Goal: Find specific page/section: Find specific page/section

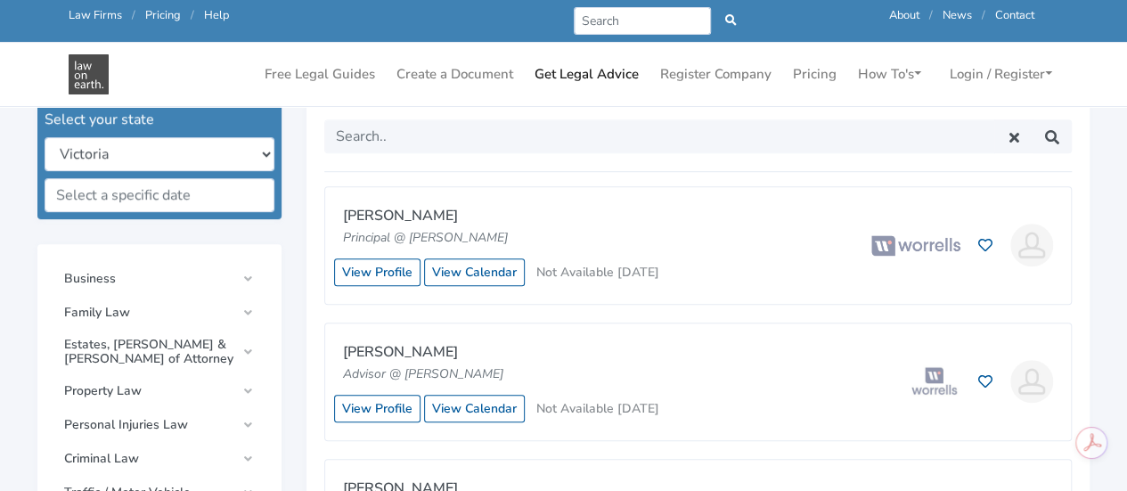
scroll to position [463, 0]
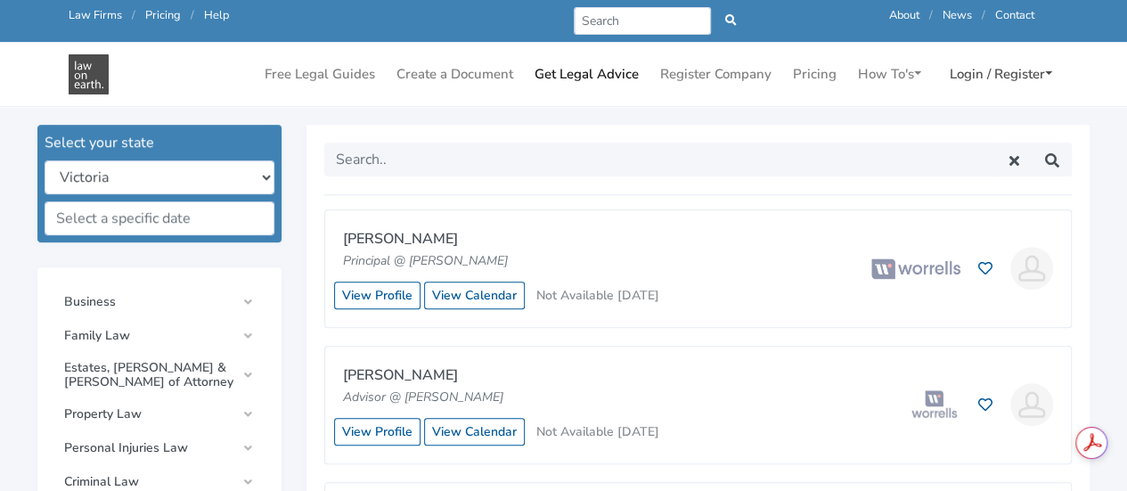
click at [965, 69] on link "Login / Register" at bounding box center [1000, 74] width 117 height 35
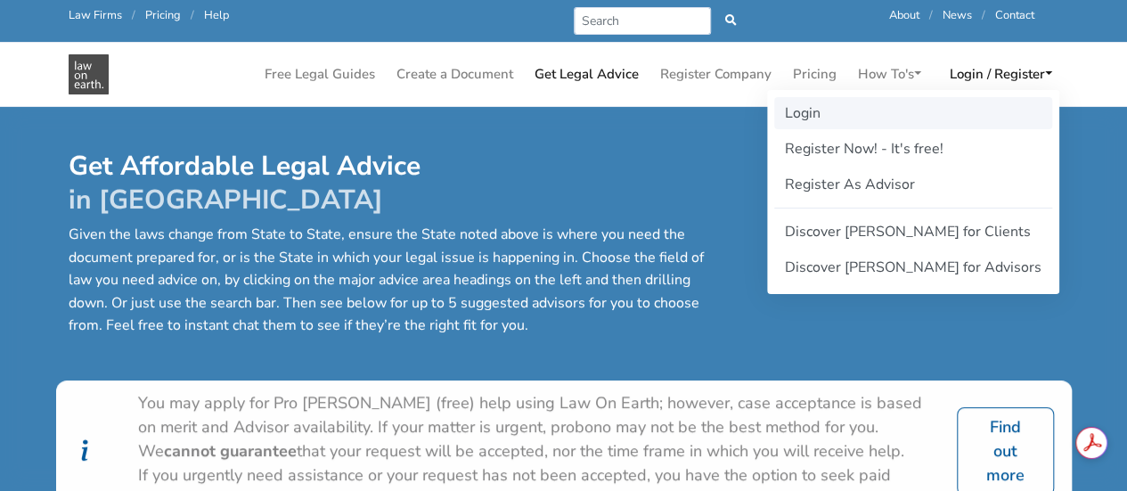
click at [899, 108] on link "Login" at bounding box center [913, 113] width 278 height 32
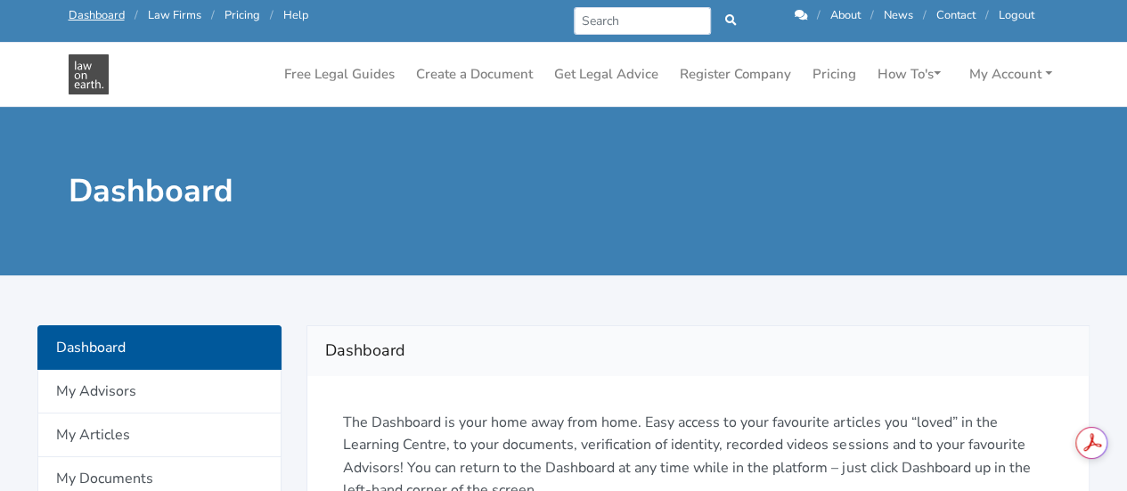
click at [645, 420] on p "The Dashboard is your home away from home. Easy access to your favourite articl…" at bounding box center [698, 456] width 710 height 91
click at [706, 347] on h2 "Dashboard" at bounding box center [697, 351] width 745 height 28
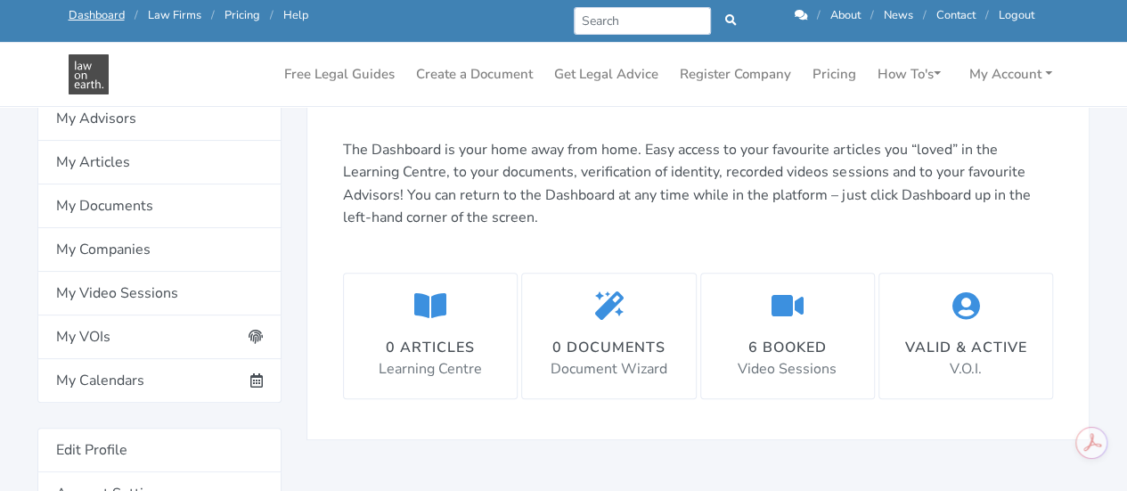
scroll to position [249, 0]
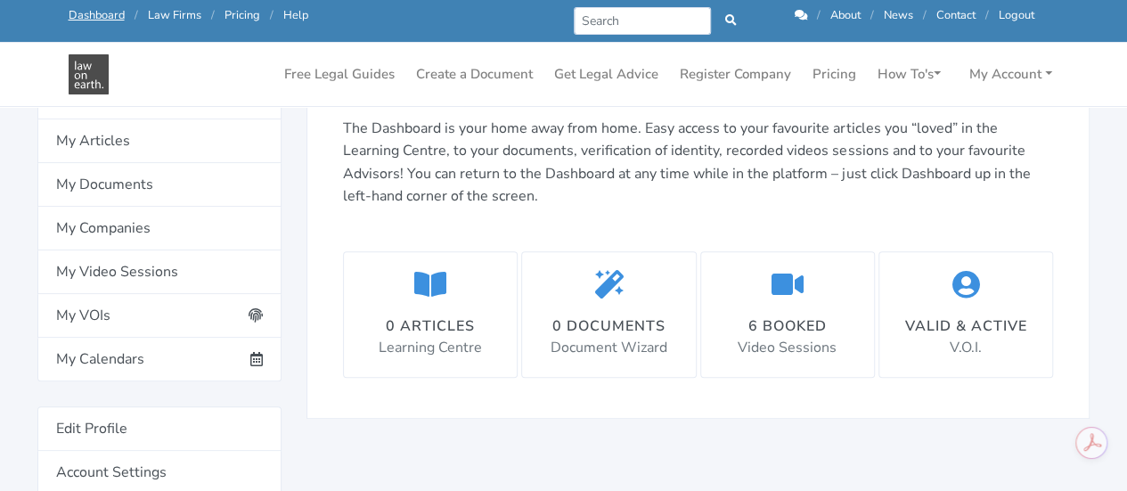
click at [802, 7] on div "Prev Next / About / News / Contact / Logout" at bounding box center [798, 21] width 495 height 28
click at [800, 12] on icon at bounding box center [800, 16] width 12 height 12
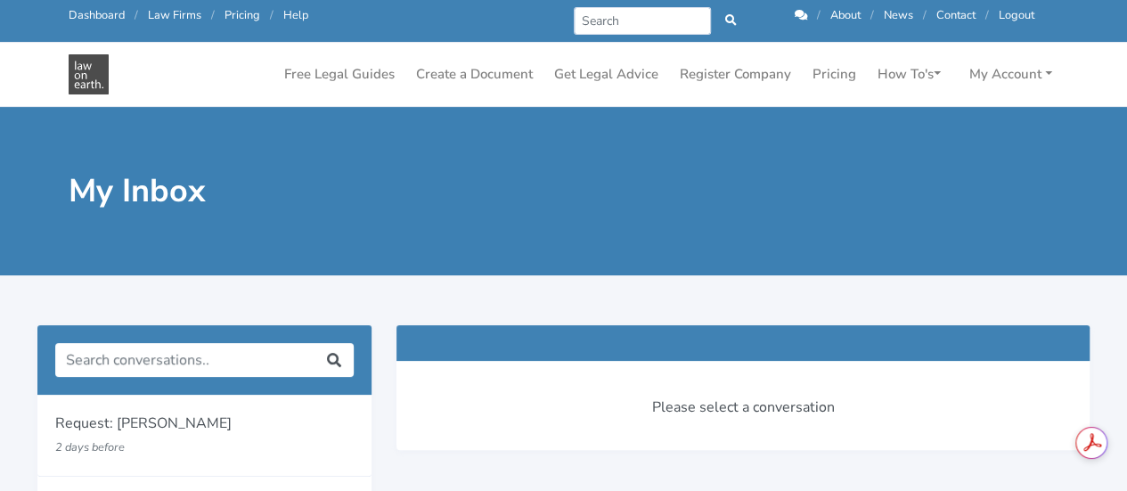
click at [619, 278] on div at bounding box center [563, 287] width 1127 height 25
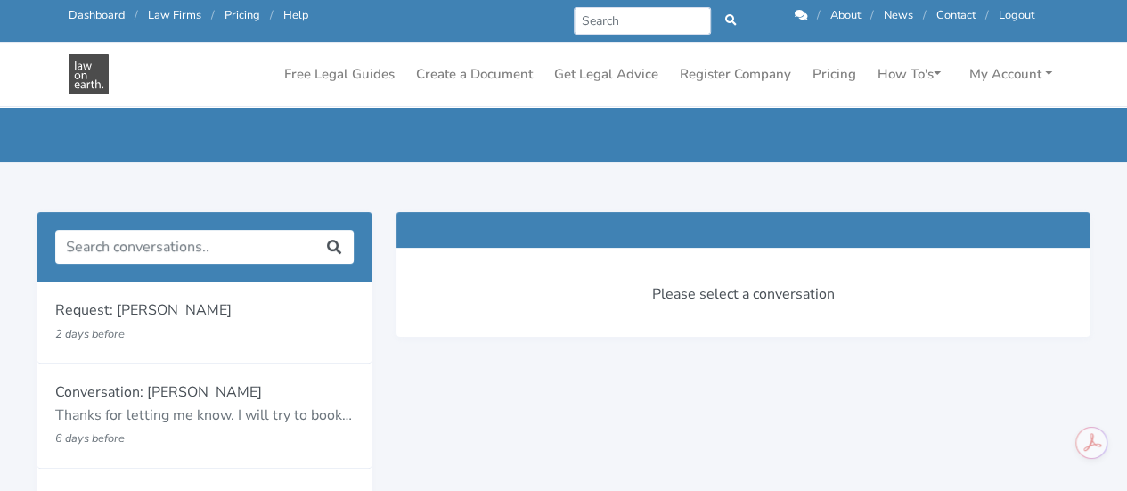
scroll to position [71, 0]
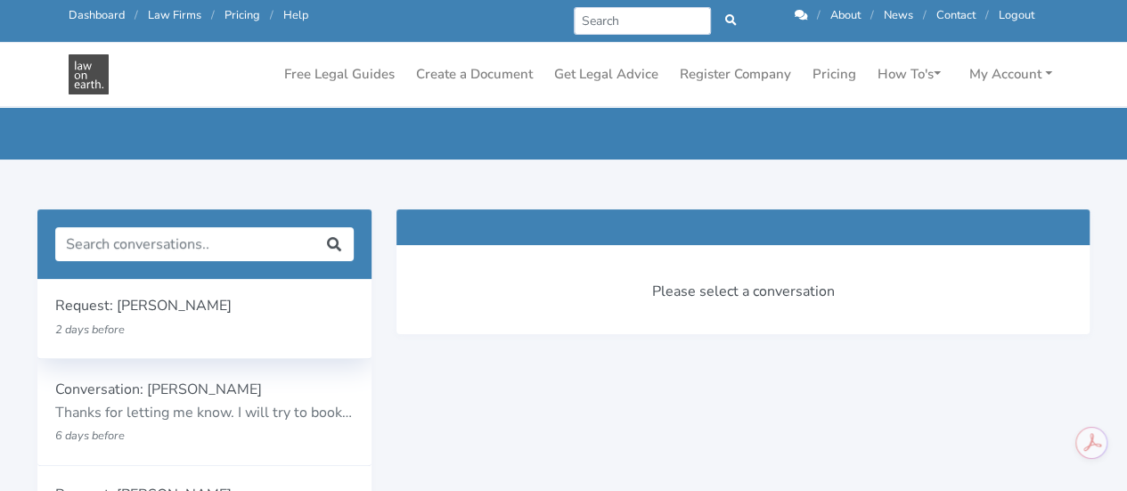
click at [219, 309] on p "Request: Bailey Eustace" at bounding box center [204, 306] width 298 height 23
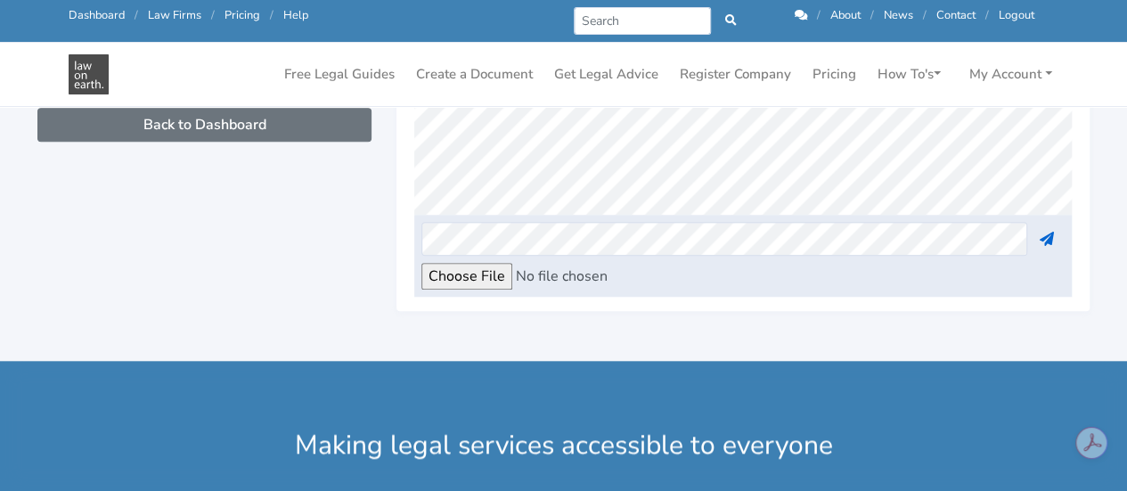
scroll to position [765, 0]
